Goal: Information Seeking & Learning: Stay updated

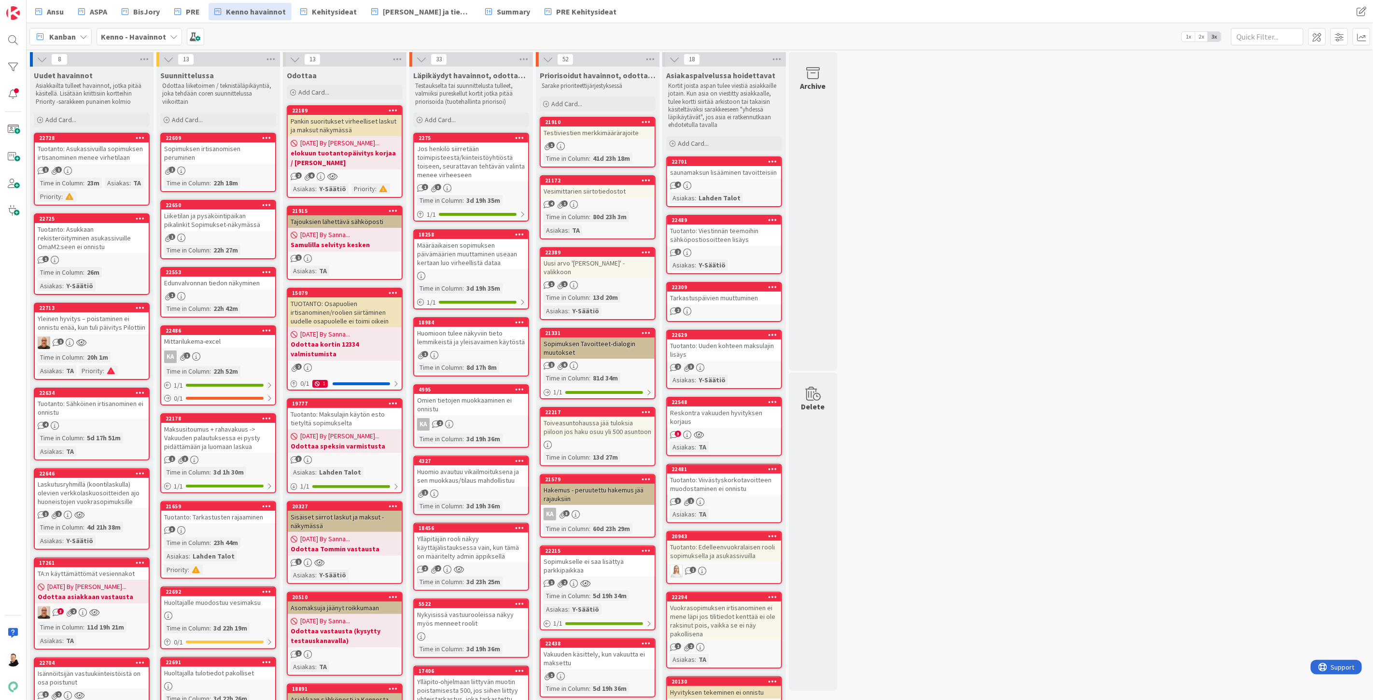
click at [81, 35] on icon at bounding box center [84, 37] width 8 height 8
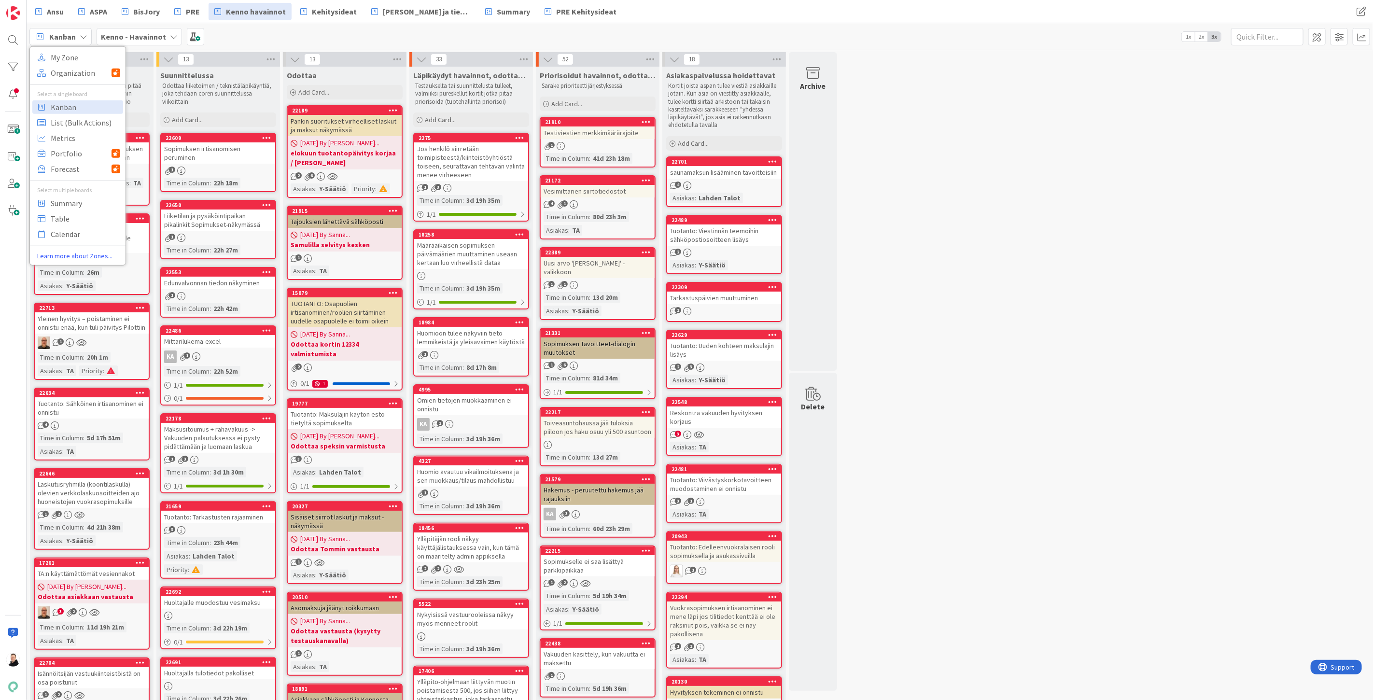
click at [319, 25] on div "Kanban My Zone Organization Select a single board Kanban List (Bulk Actions) Me…" at bounding box center [700, 36] width 1346 height 27
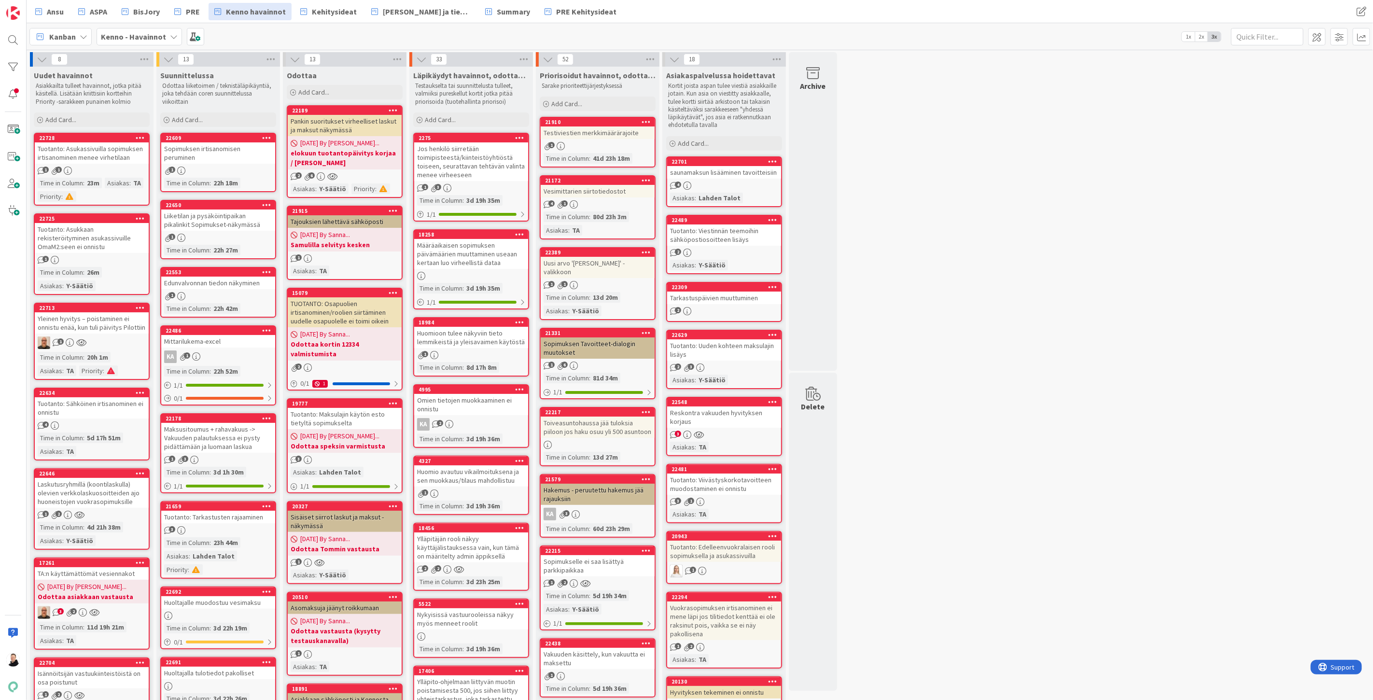
click at [160, 35] on b "Kenno - Havainnot" at bounding box center [133, 37] width 65 height 10
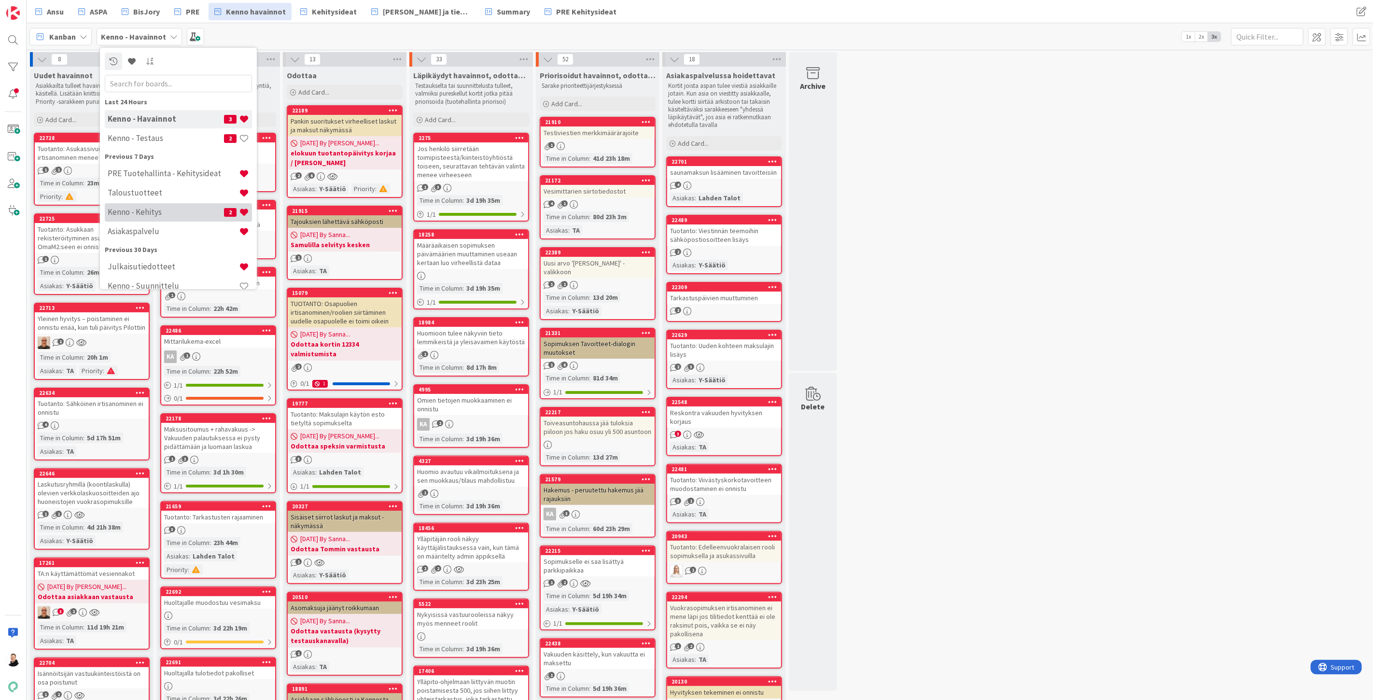
click at [151, 214] on h4 "Kenno - Kehitys" at bounding box center [166, 212] width 116 height 10
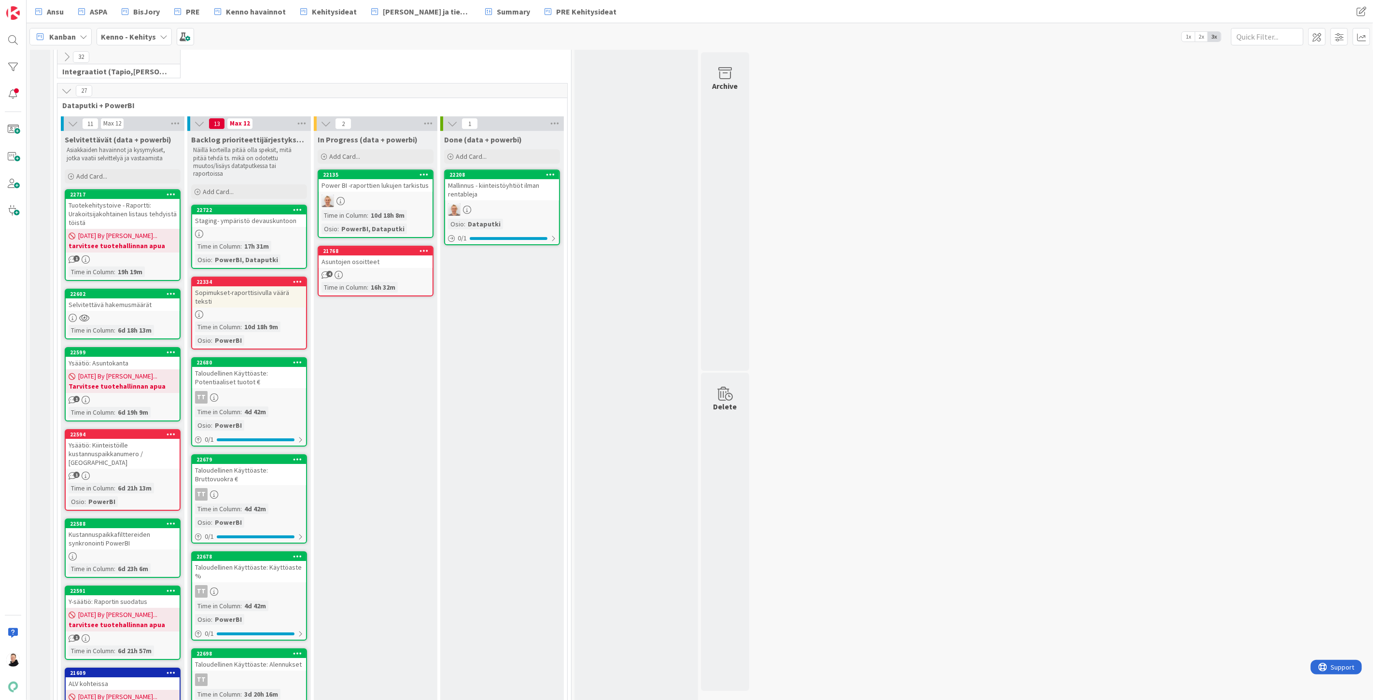
scroll to position [8754, 0]
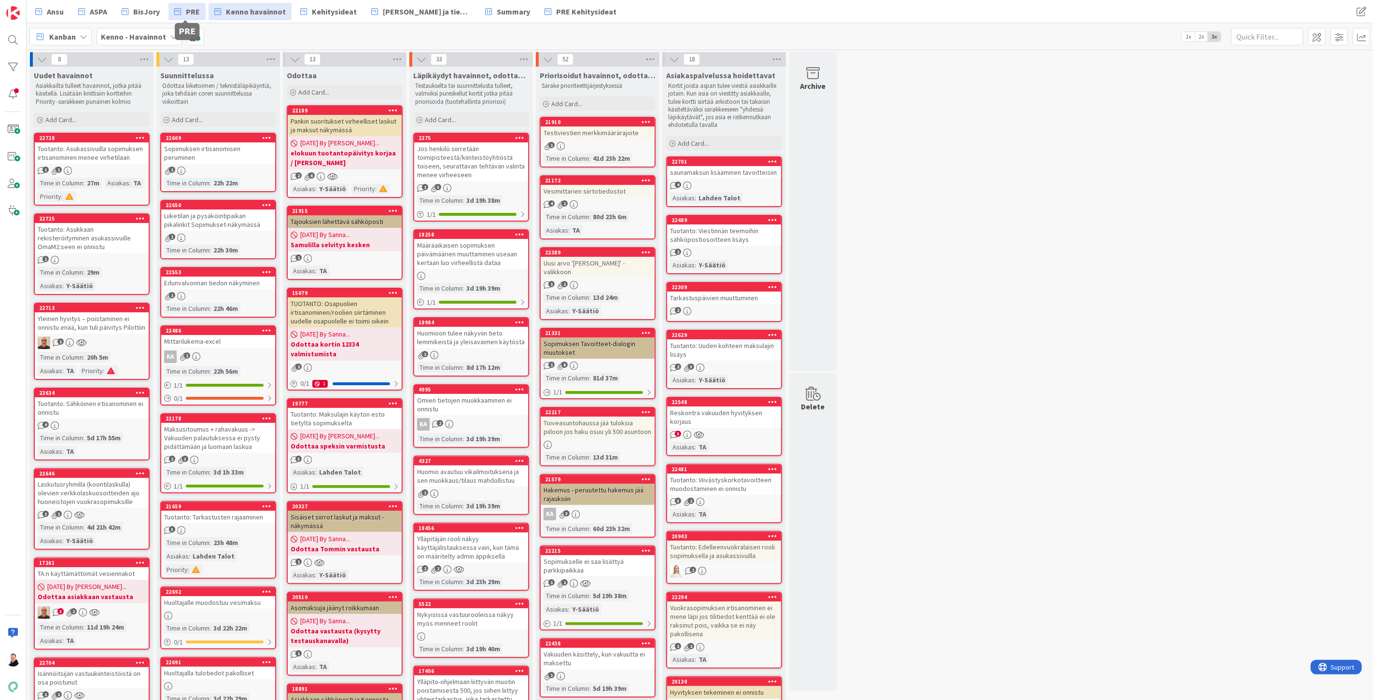
click at [186, 7] on span "PRE" at bounding box center [193, 12] width 14 height 12
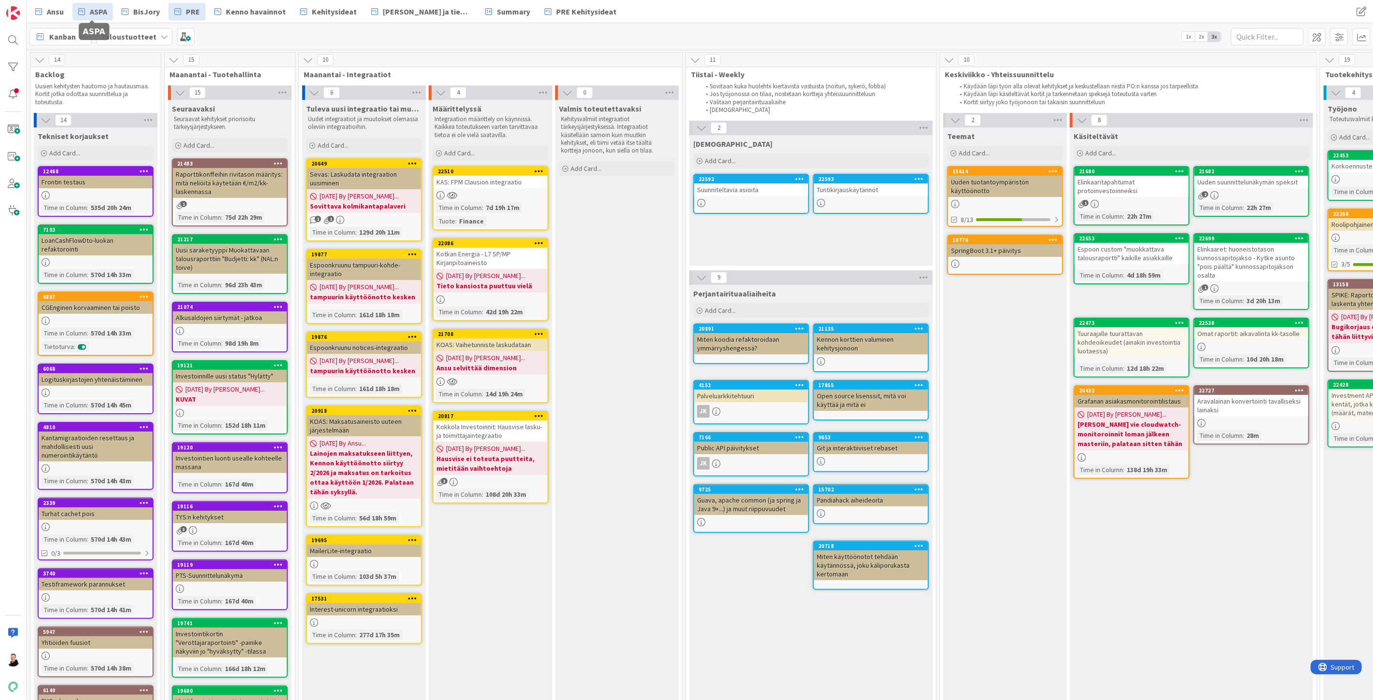
click at [92, 8] on span "ASPA" at bounding box center [98, 12] width 17 height 12
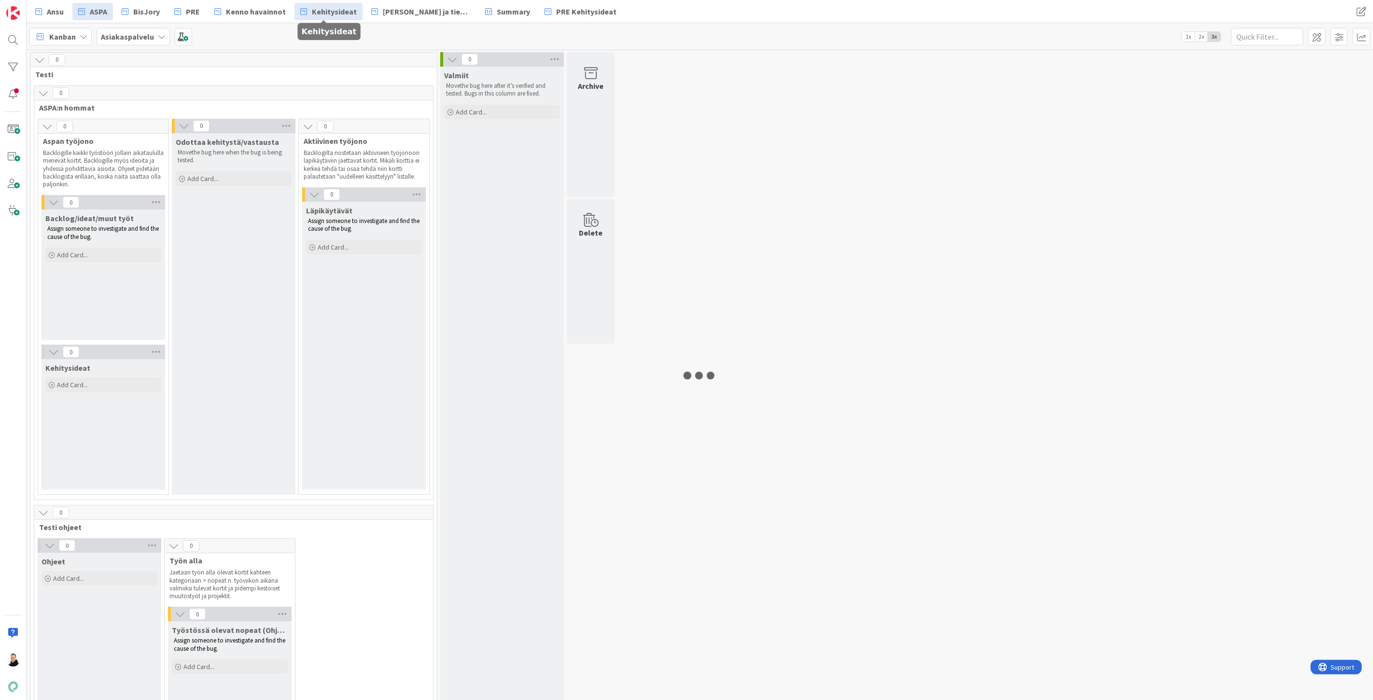
click at [324, 11] on span "Kehitysideat" at bounding box center [334, 12] width 45 height 12
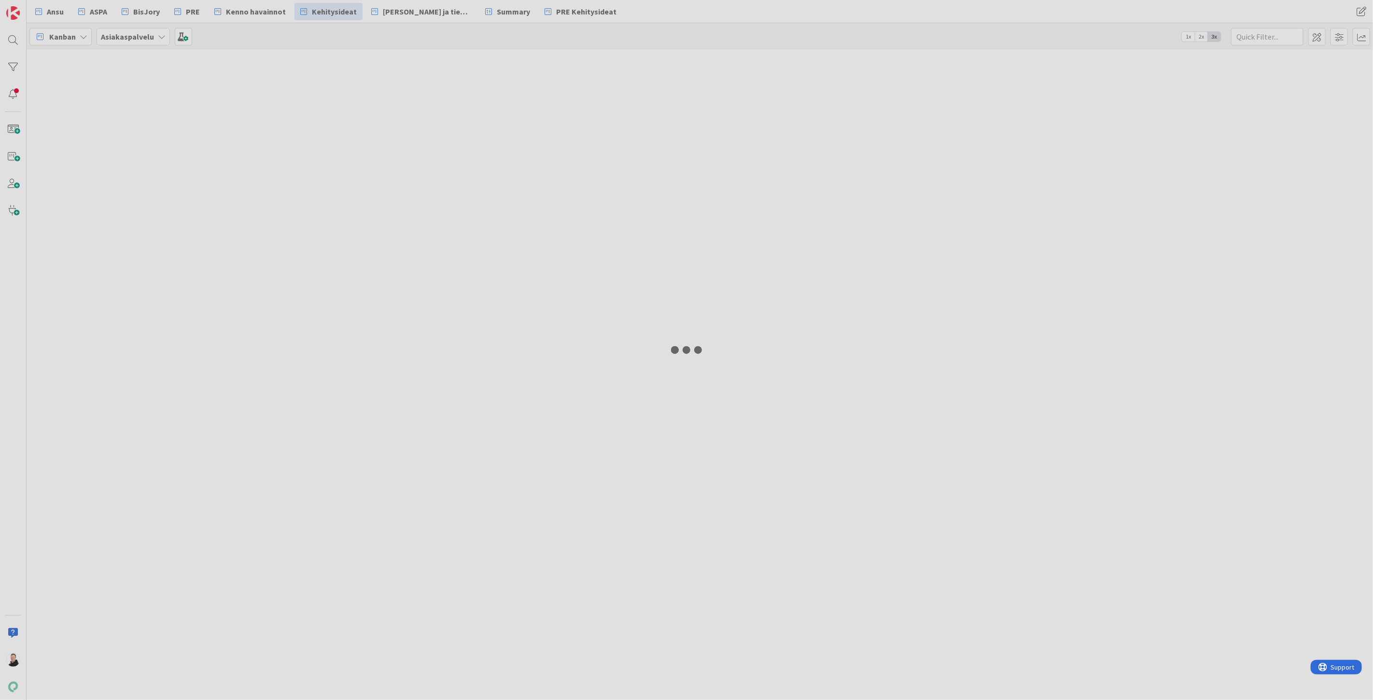
click at [416, 11] on div at bounding box center [686, 350] width 1373 height 700
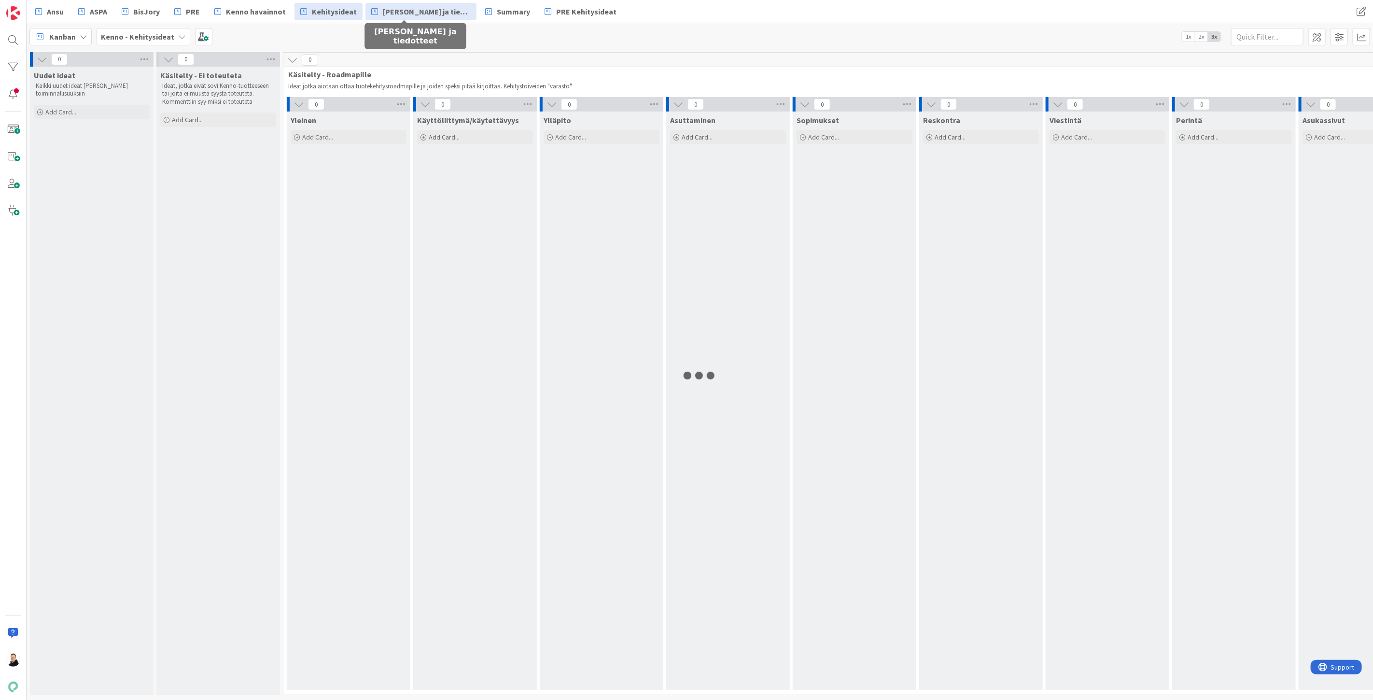
click at [402, 11] on span "[PERSON_NAME] ja tiedotteet" at bounding box center [427, 12] width 88 height 12
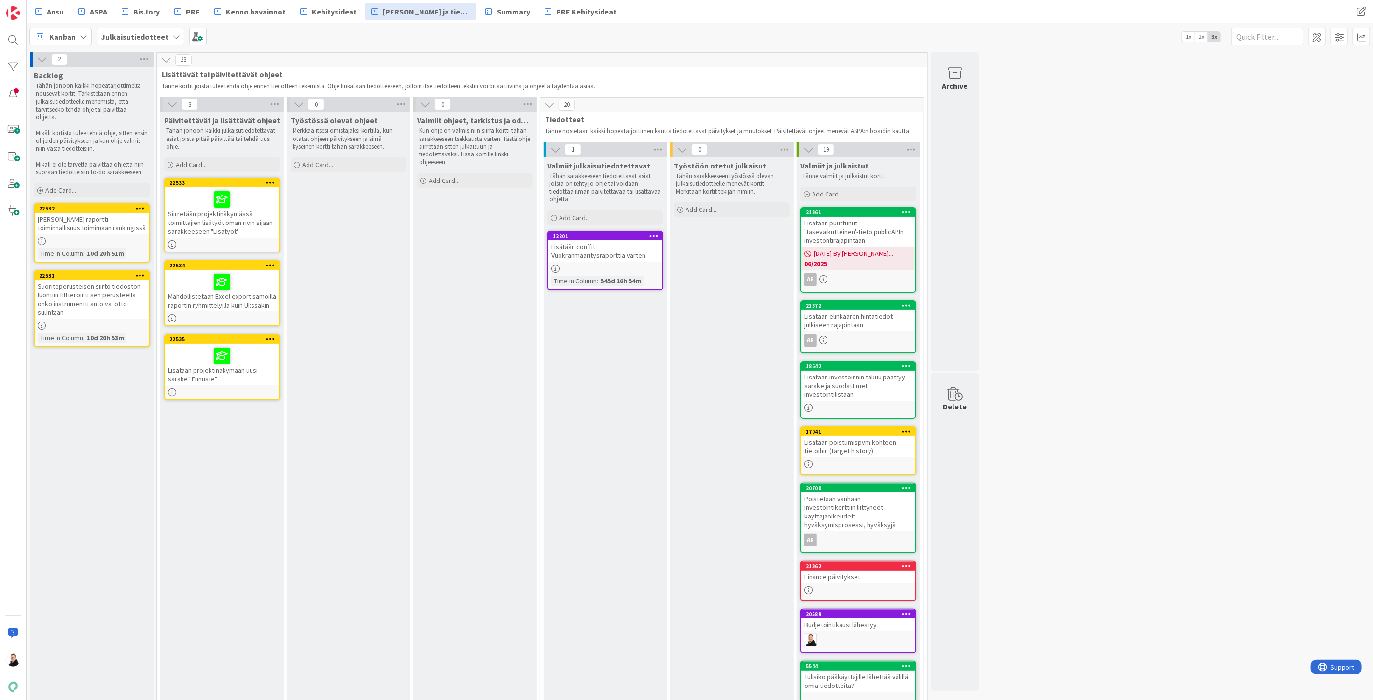
click at [200, 220] on div "Siirretään projektinäkymässä toimittajien lisätyöt oman rivin sijaan sarakkeese…" at bounding box center [222, 212] width 114 height 50
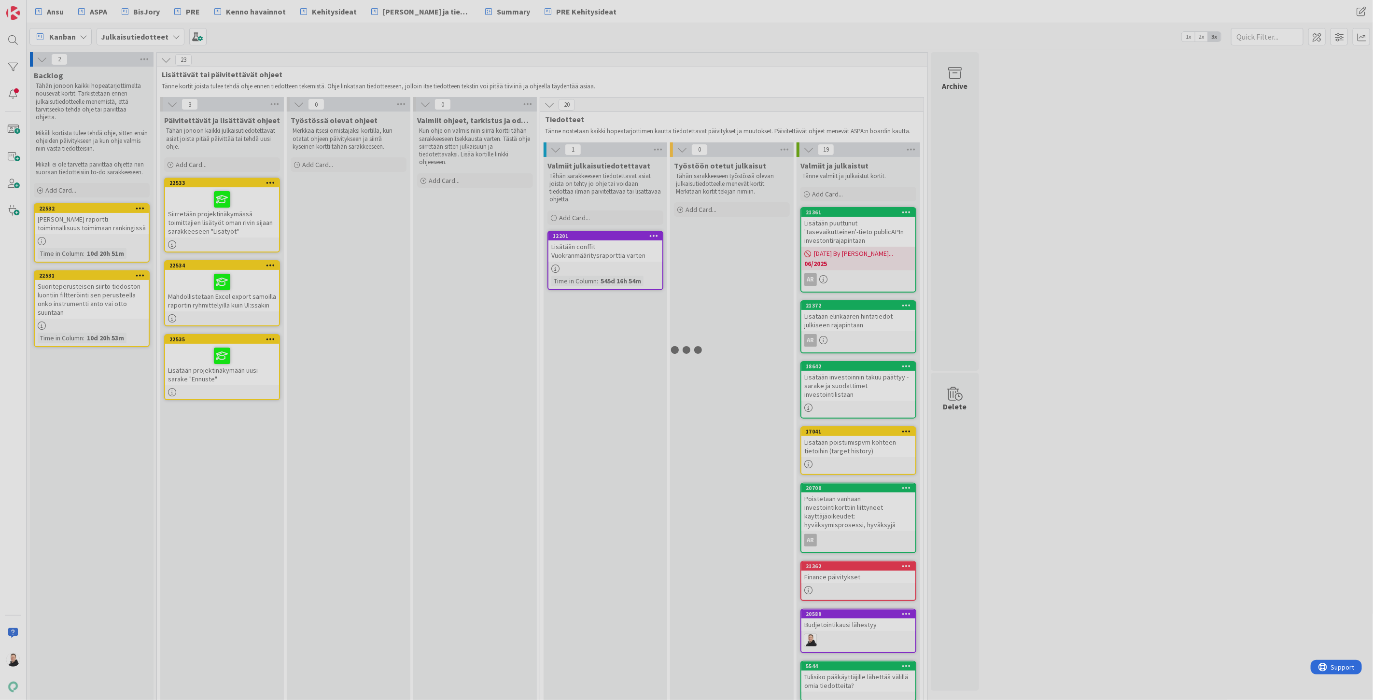
click at [200, 220] on div at bounding box center [686, 350] width 1373 height 700
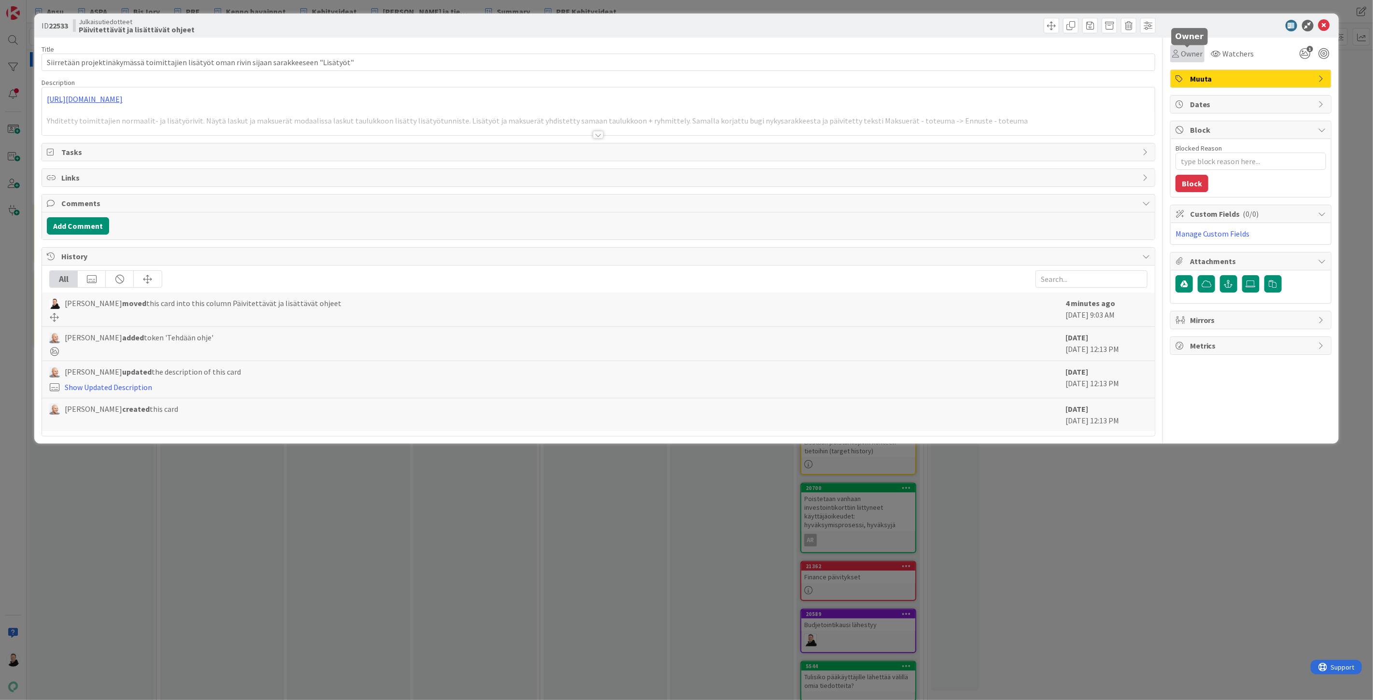
click at [1189, 53] on span "Owner" at bounding box center [1192, 54] width 22 height 12
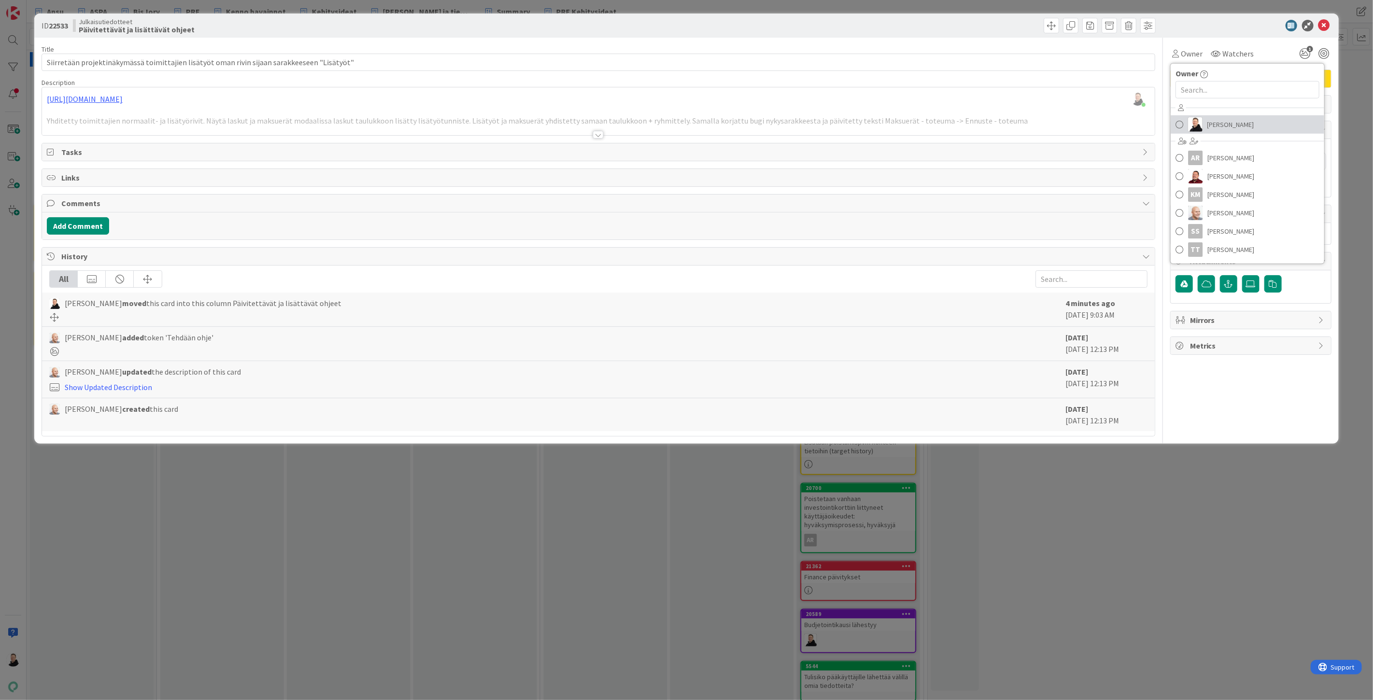
drag, startPoint x: 1203, startPoint y: 123, endPoint x: 1227, endPoint y: 78, distance: 50.3
click at [1204, 123] on link "Ansu Nevalainen" at bounding box center [1248, 124] width 154 height 18
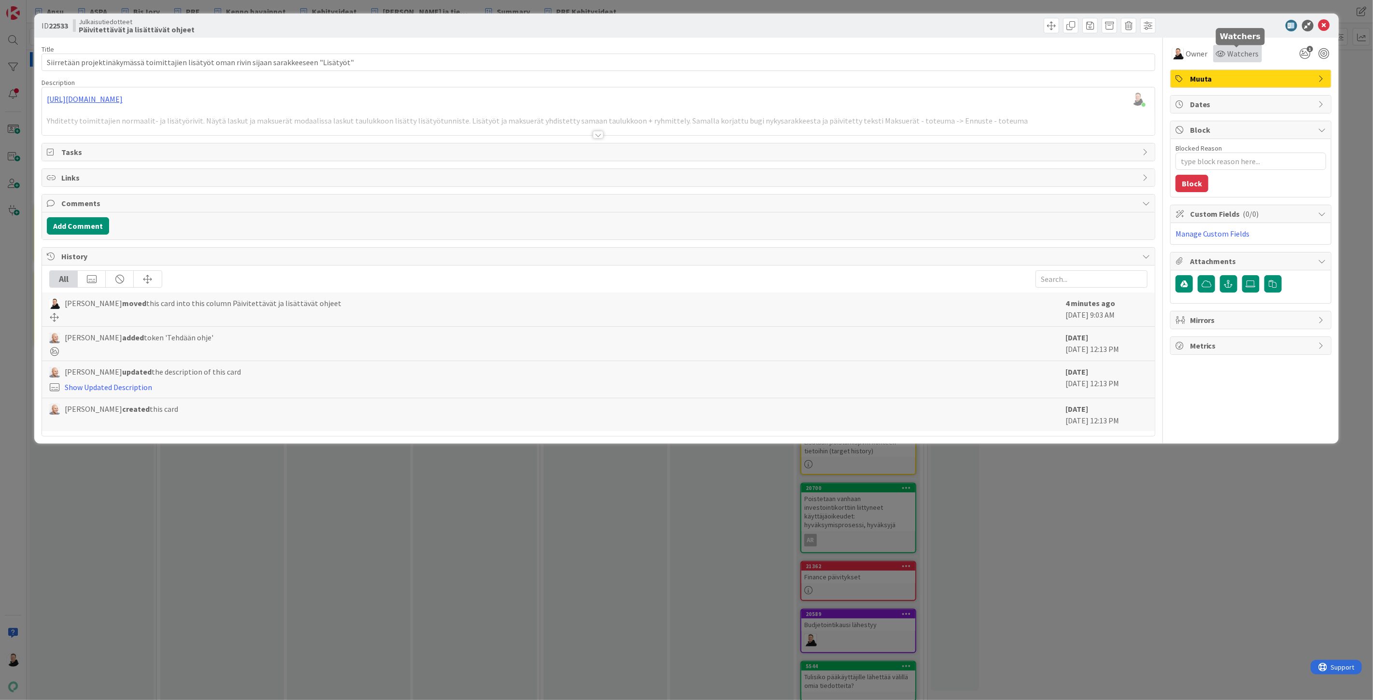
click at [1232, 52] on span "Watchers" at bounding box center [1243, 54] width 31 height 12
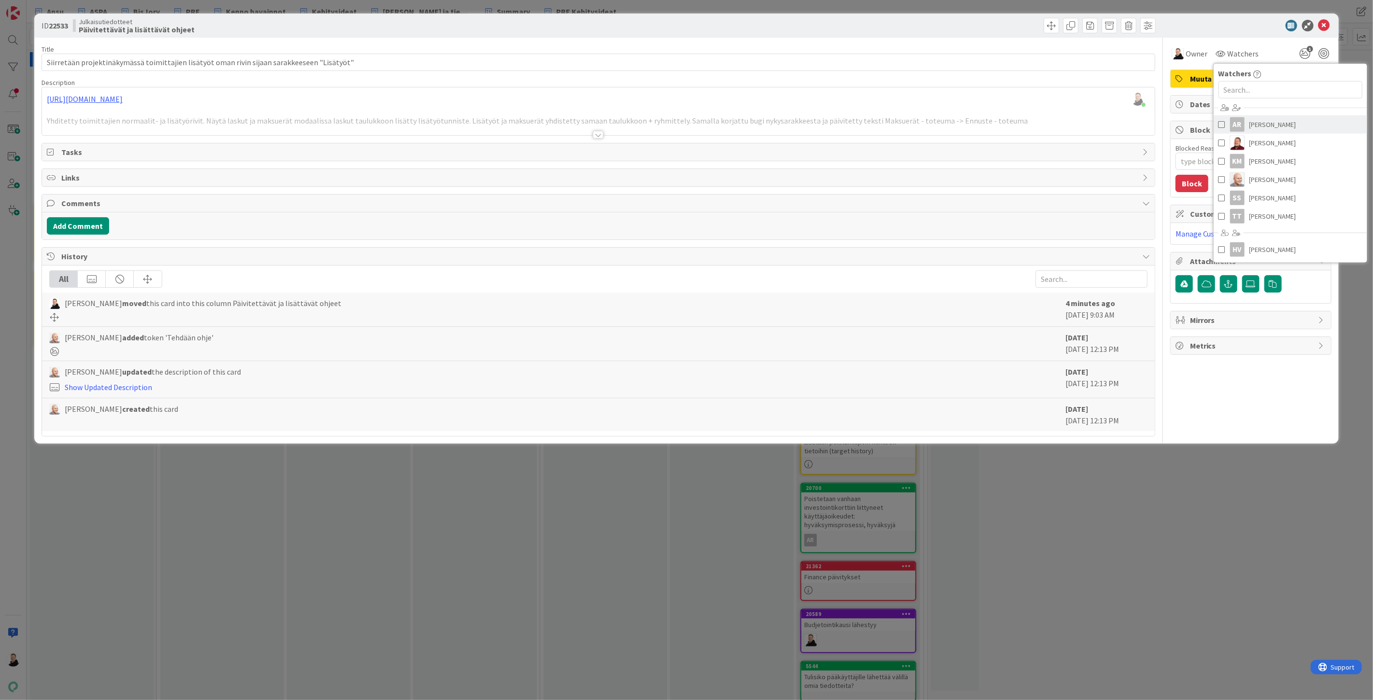
click at [1262, 119] on span "Altti Rautalahti" at bounding box center [1272, 124] width 47 height 14
click at [1327, 21] on icon at bounding box center [1324, 26] width 12 height 12
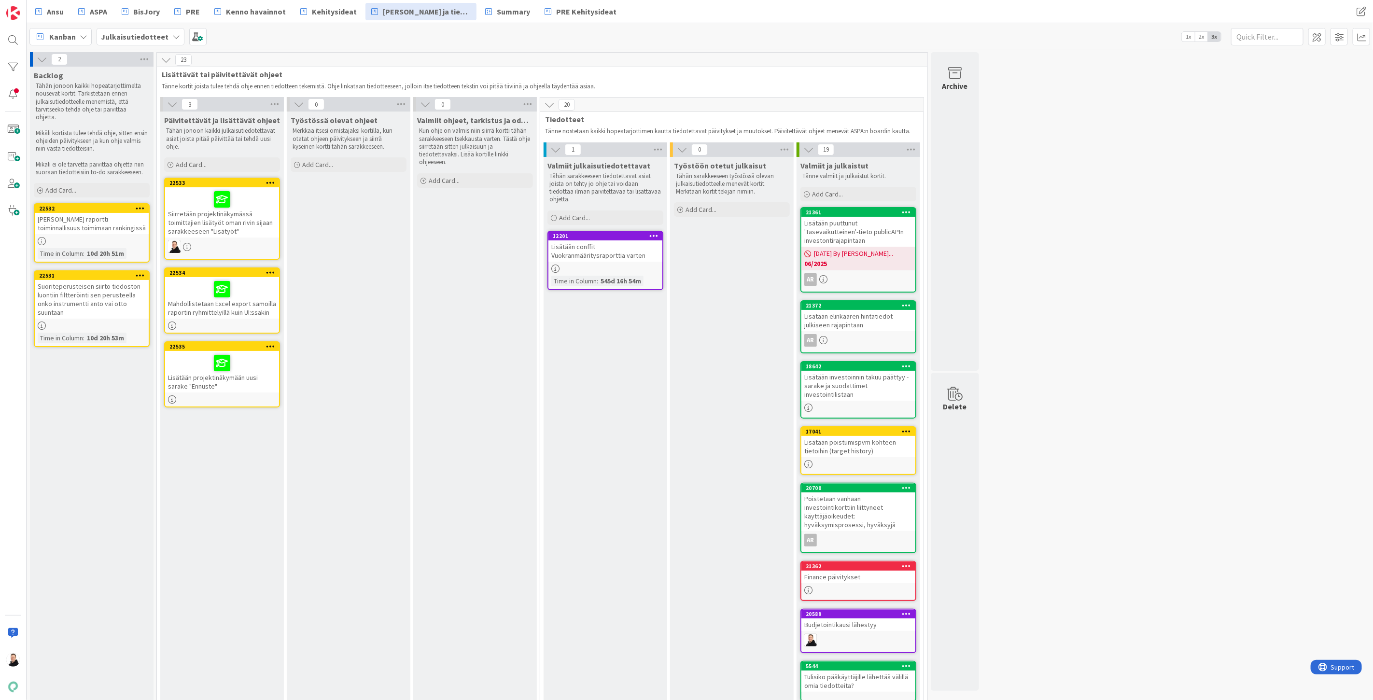
click at [195, 364] on div at bounding box center [222, 363] width 108 height 20
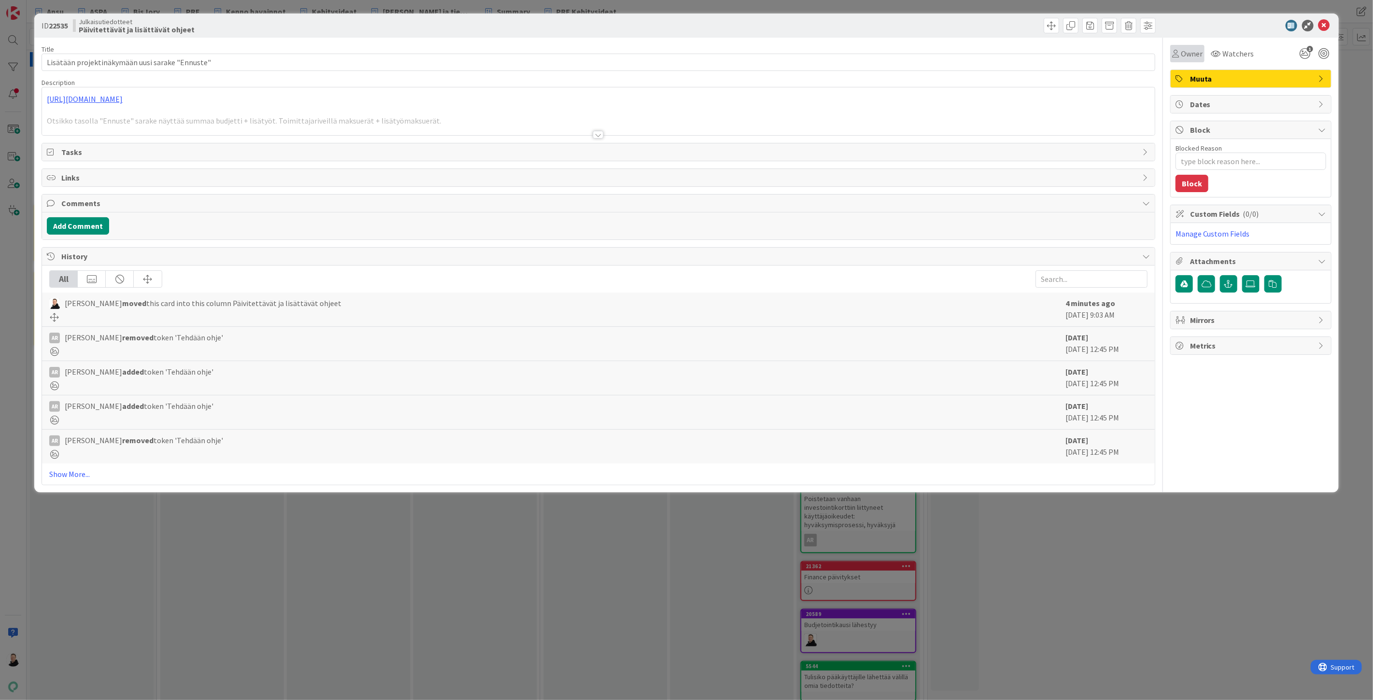
click at [1193, 62] on div "Owner" at bounding box center [1187, 53] width 34 height 17
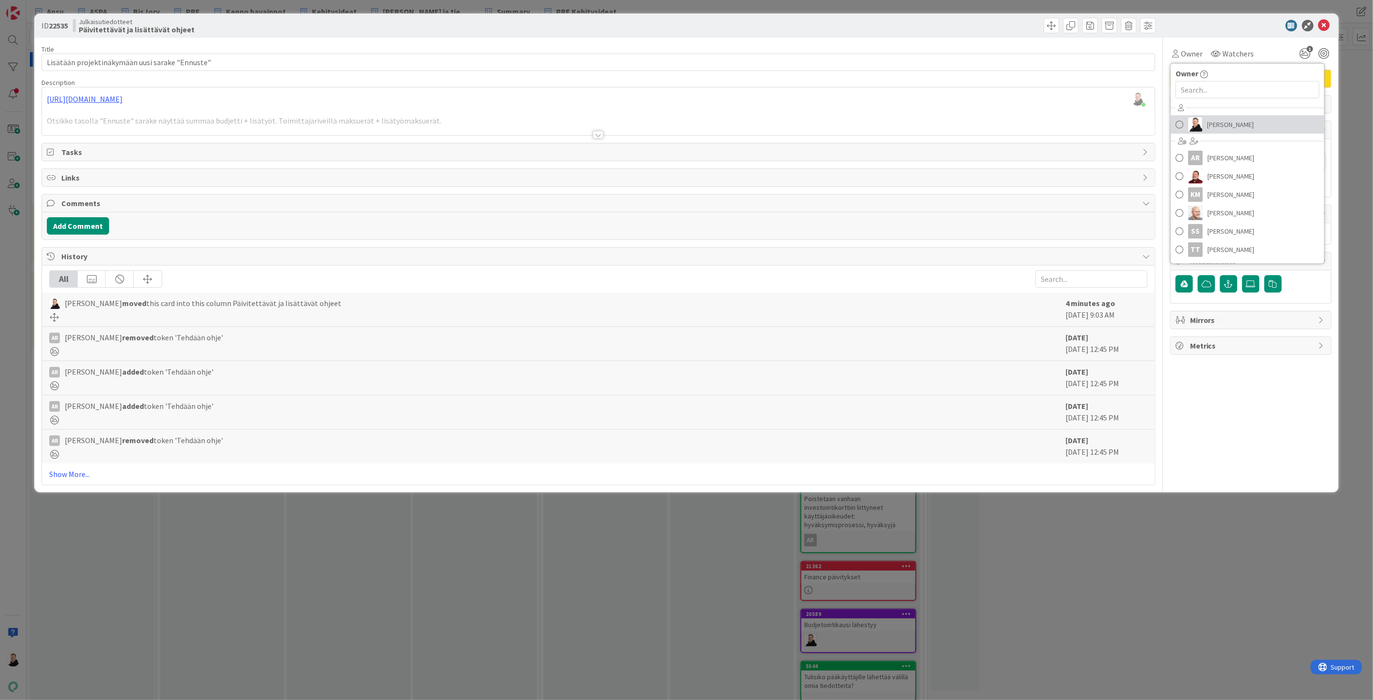
drag, startPoint x: 1229, startPoint y: 124, endPoint x: 1234, endPoint y: 116, distance: 9.4
click at [1229, 124] on span "Ansu Nevalainen" at bounding box center [1230, 124] width 47 height 14
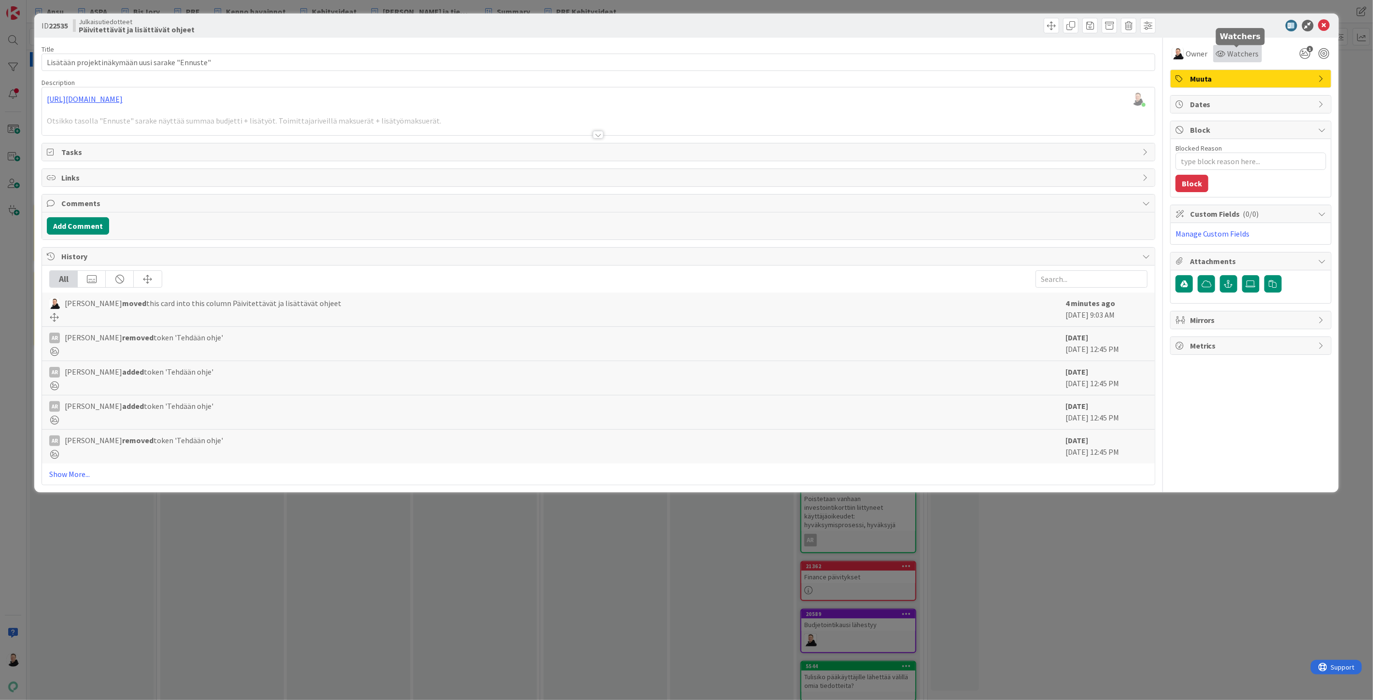
click at [1238, 56] on span "Watchers" at bounding box center [1243, 54] width 31 height 12
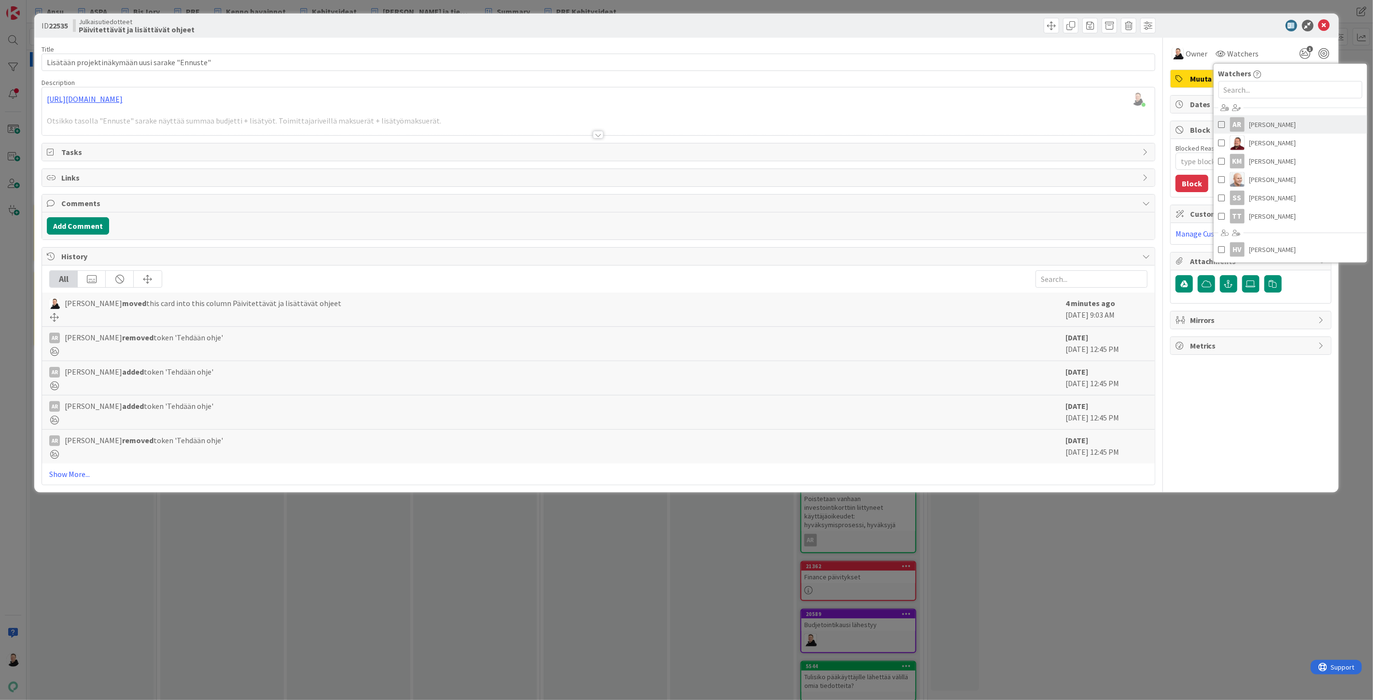
click at [1265, 128] on span "Altti Rautalahti" at bounding box center [1272, 124] width 47 height 14
click at [1322, 26] on icon at bounding box center [1324, 26] width 12 height 12
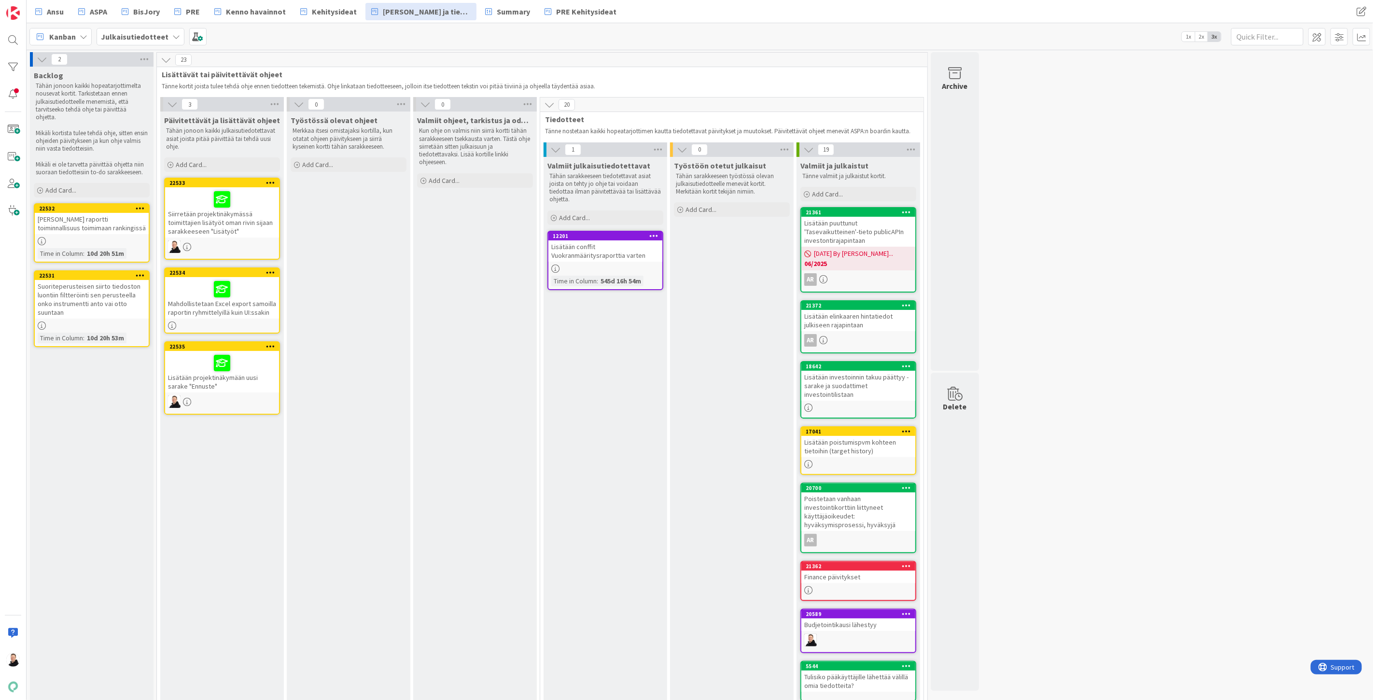
click at [204, 300] on div "Mahdollistetaan Excel export samoilla raportin ryhmittelyillä kuin UI:ssakin" at bounding box center [222, 298] width 114 height 42
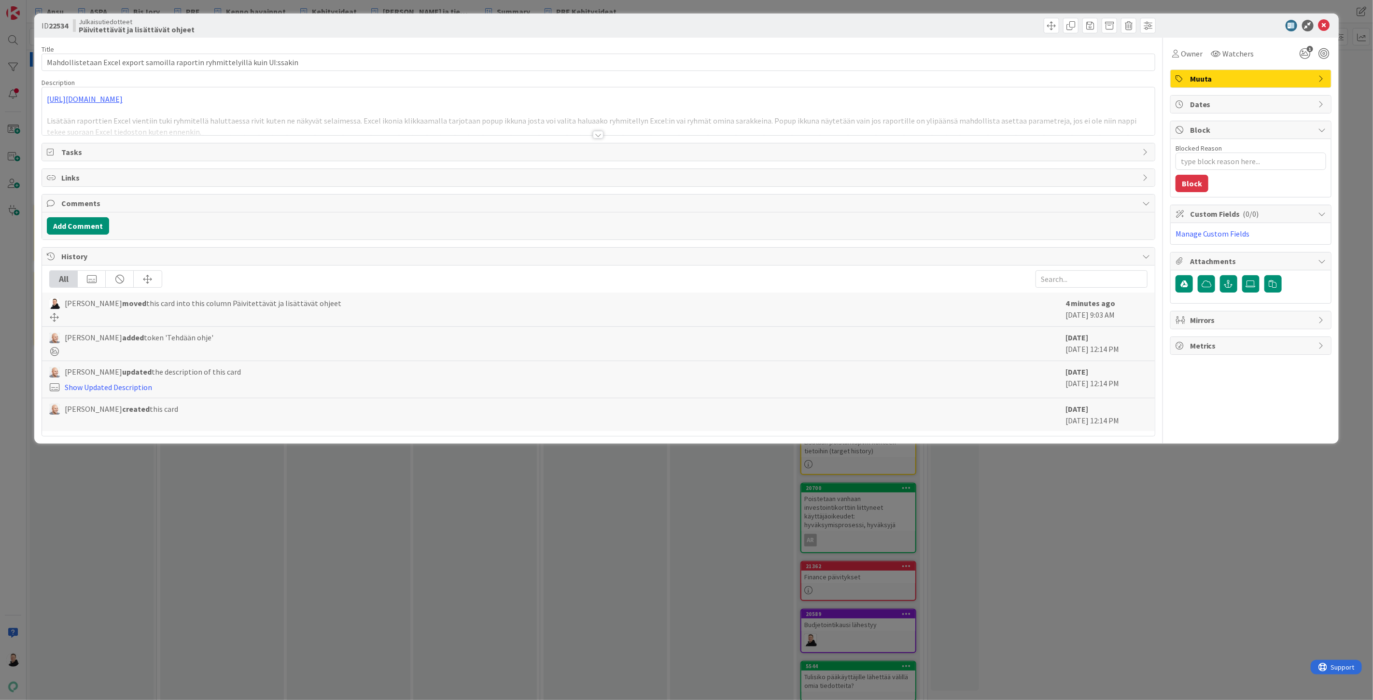
click at [599, 133] on div at bounding box center [598, 135] width 11 height 8
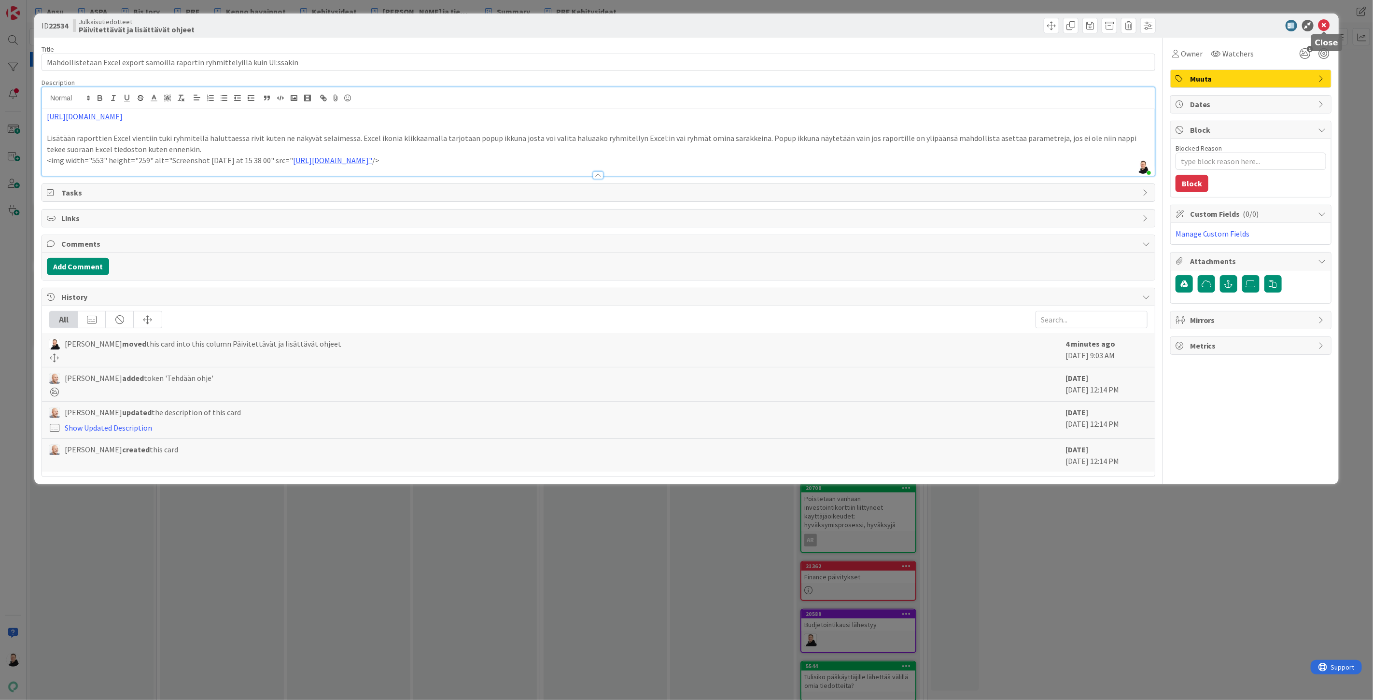
click at [1326, 28] on icon at bounding box center [1324, 26] width 12 height 12
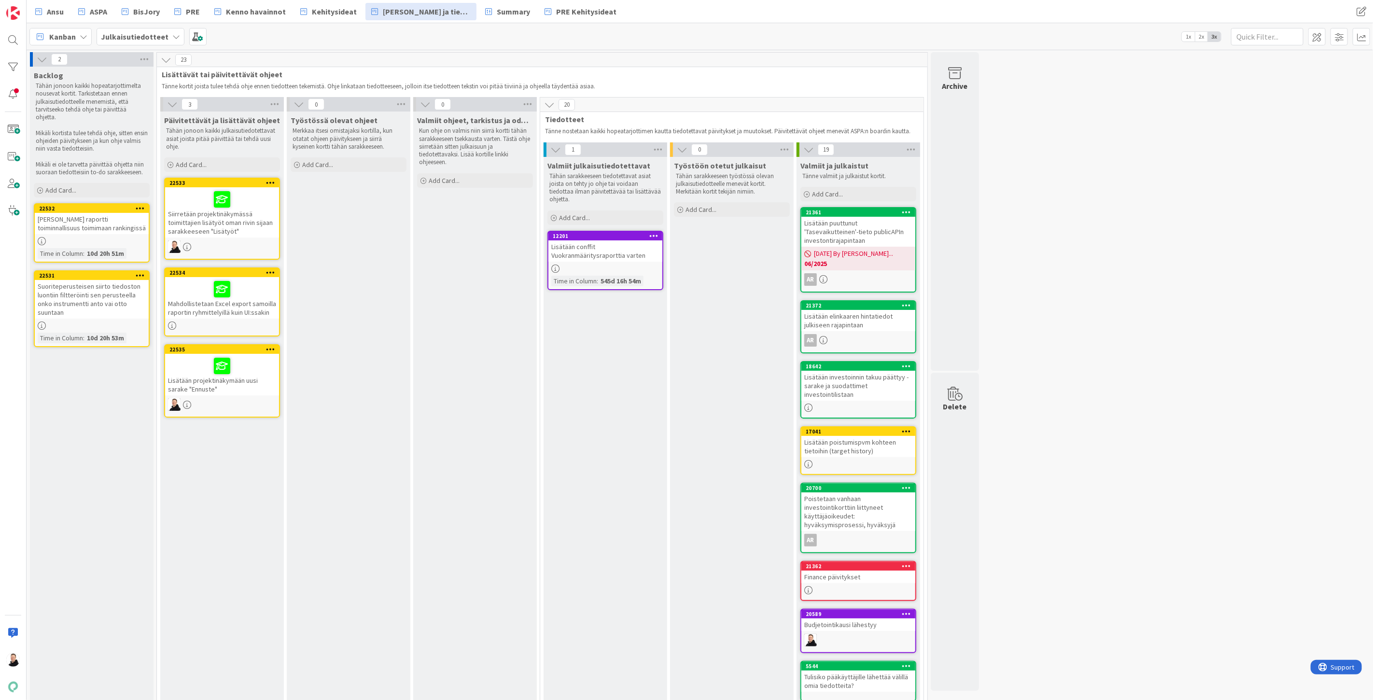
click at [583, 248] on div "Lisätään conffit Vuokranmääritysraporttia varten" at bounding box center [605, 250] width 114 height 21
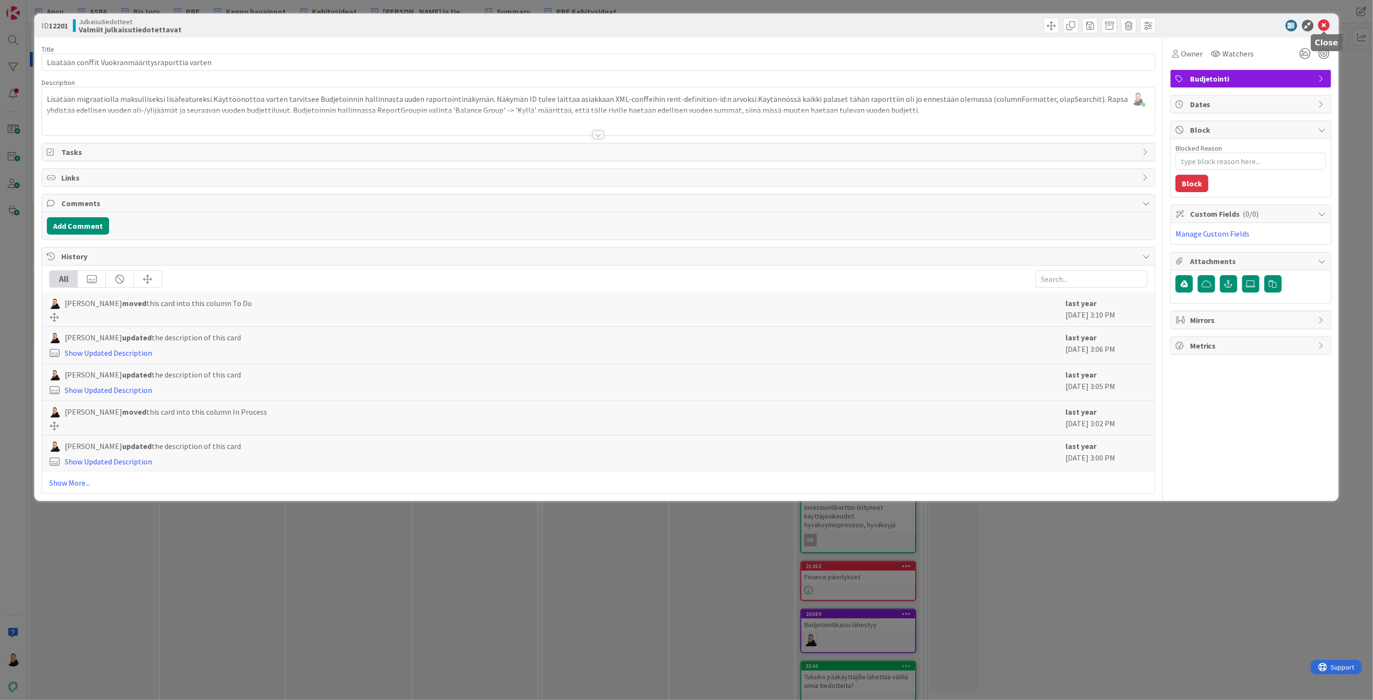
click at [1326, 23] on icon at bounding box center [1324, 26] width 12 height 12
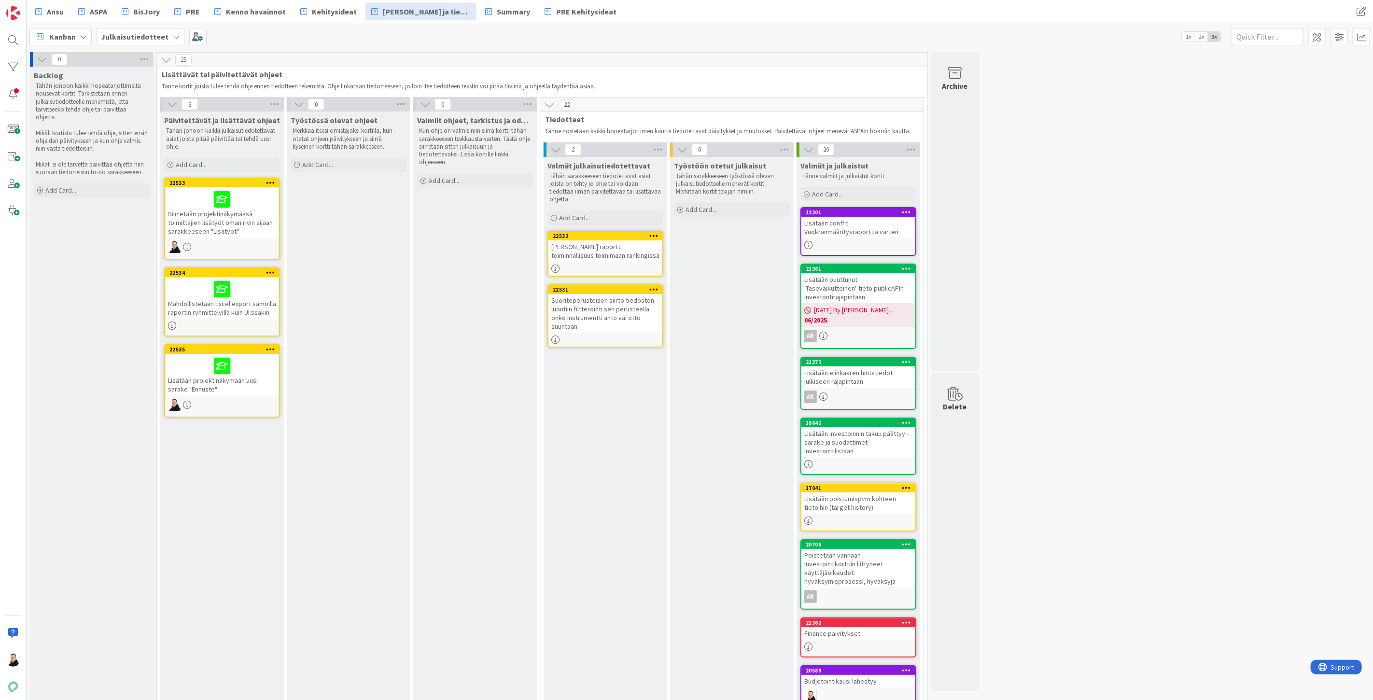
click at [194, 297] on div "Mahdollistetaan Excel export samoilla raportin ryhmittelyillä kuin UI:ssakin" at bounding box center [222, 298] width 114 height 42
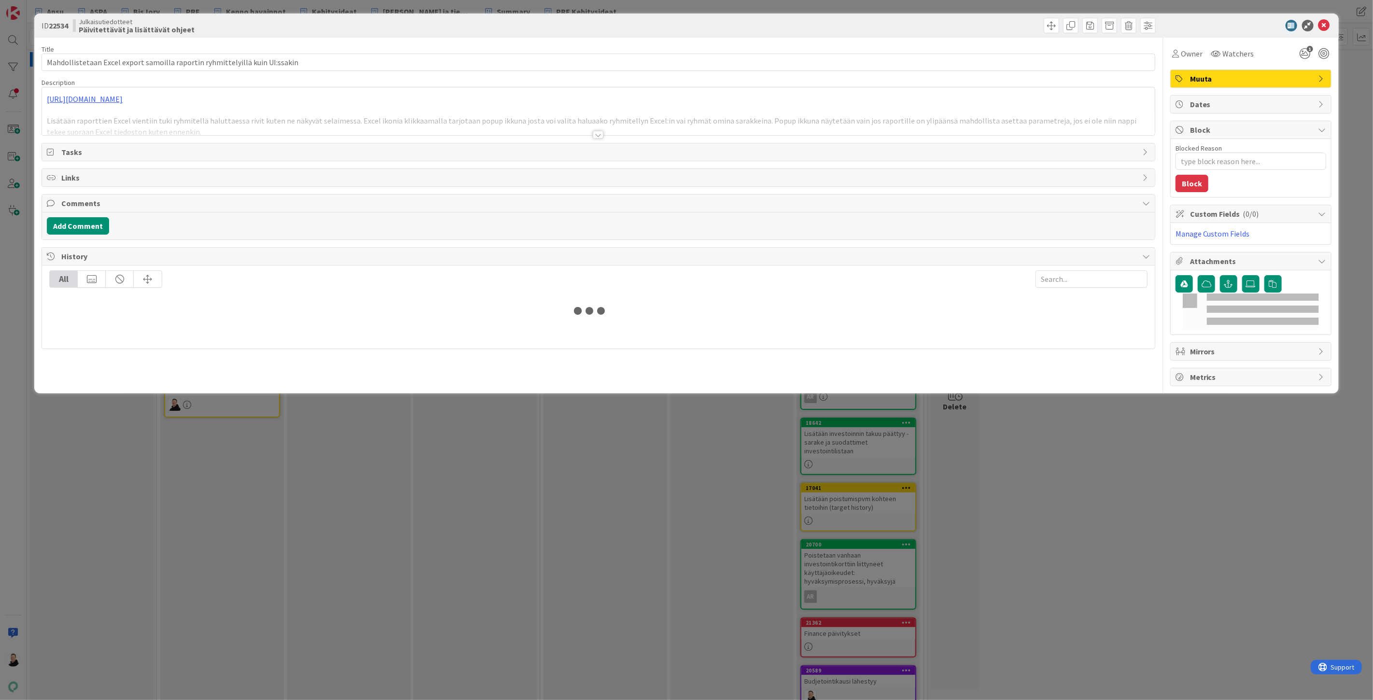
type textarea "x"
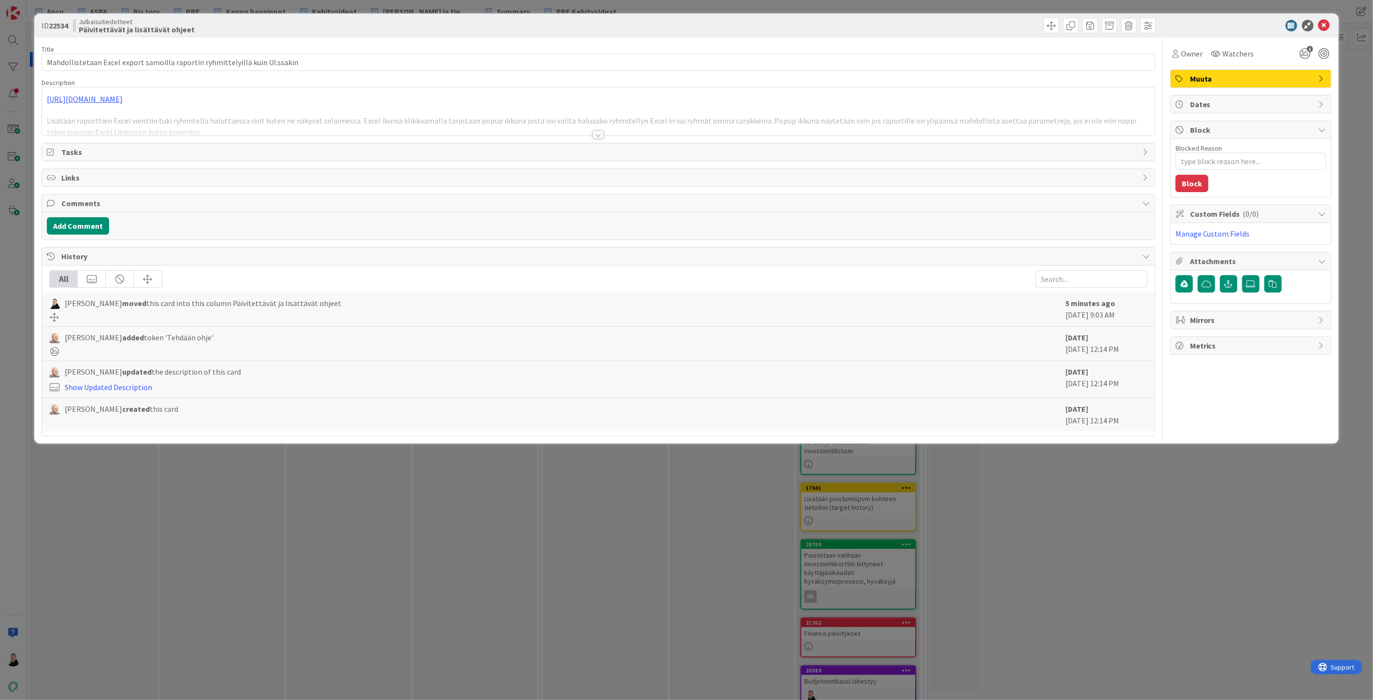
click at [592, 132] on div at bounding box center [598, 123] width 1113 height 25
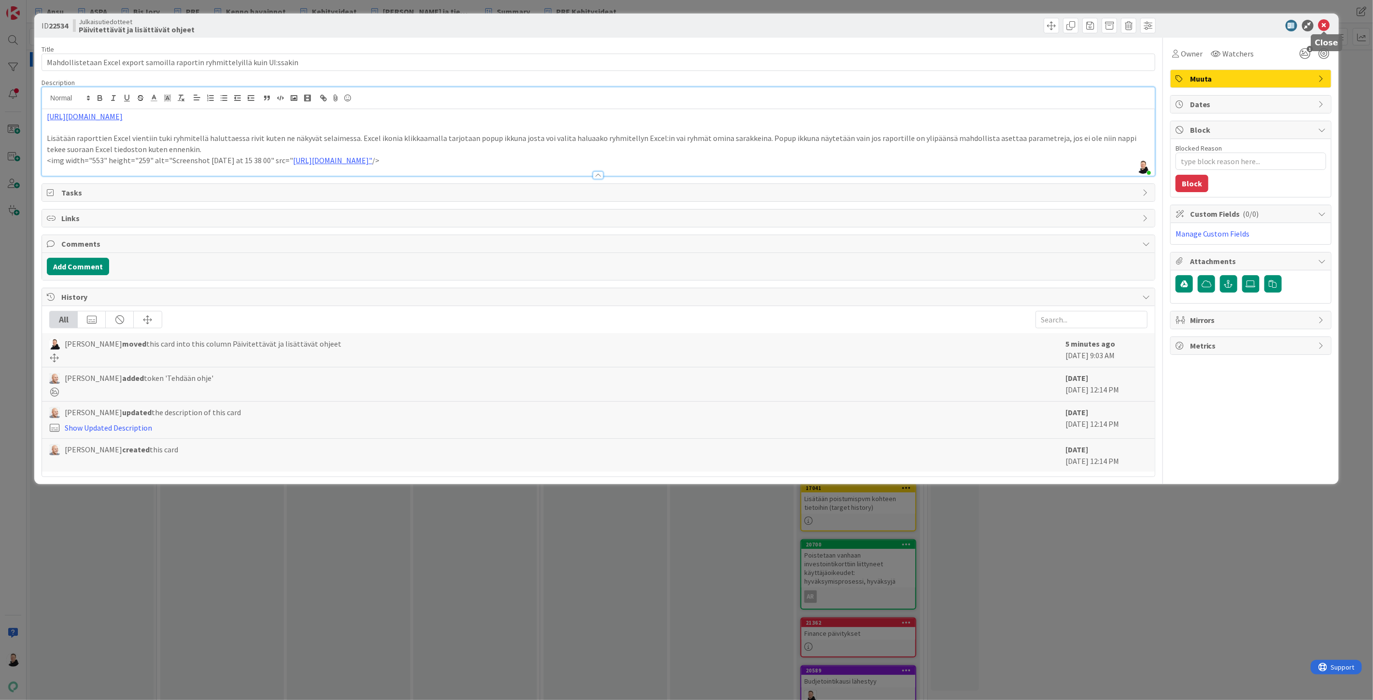
click at [1327, 26] on icon at bounding box center [1324, 26] width 12 height 12
